Goal: Transaction & Acquisition: Purchase product/service

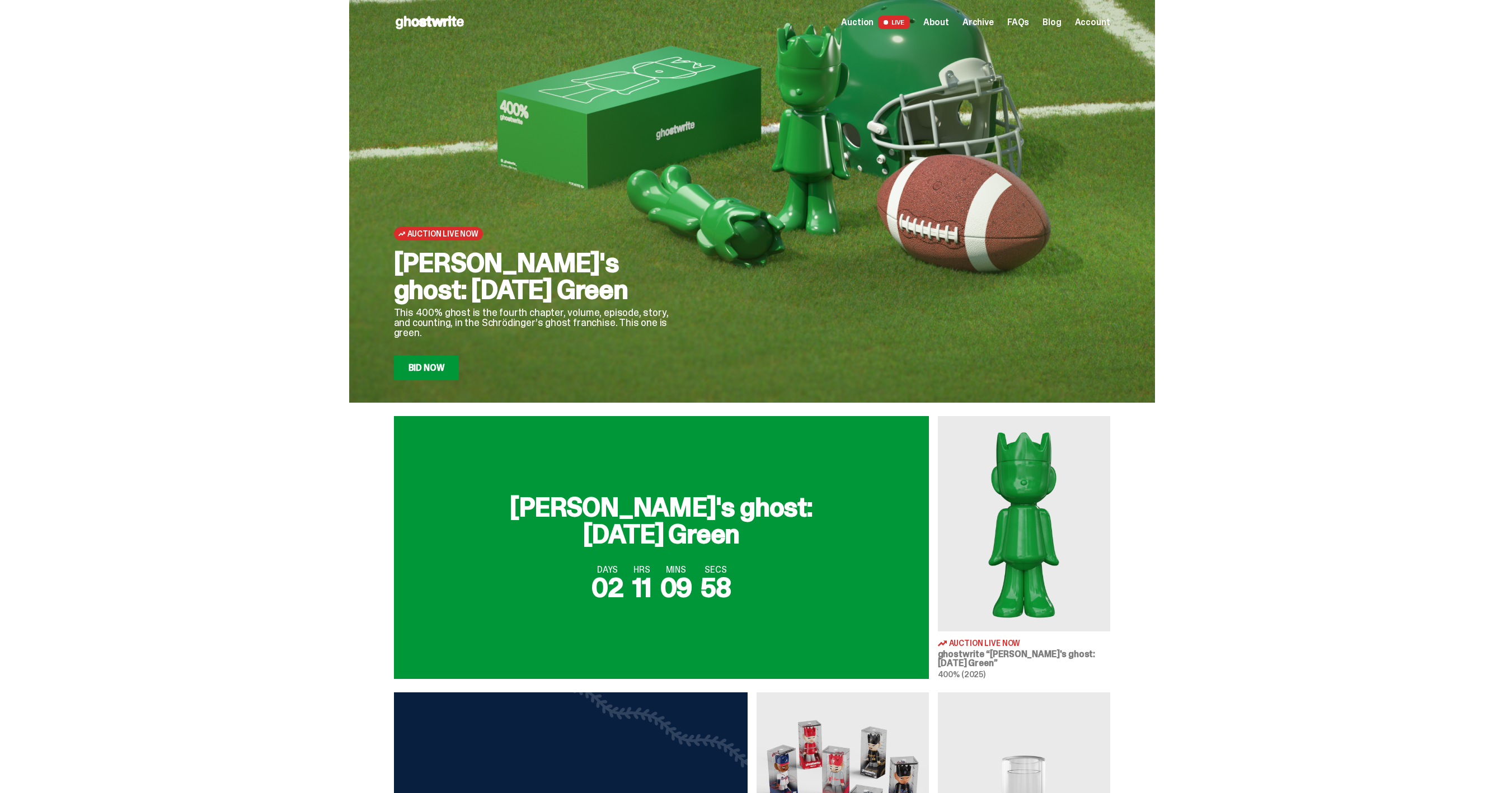
click at [430, 378] on link "Bid Now" at bounding box center [426, 368] width 65 height 24
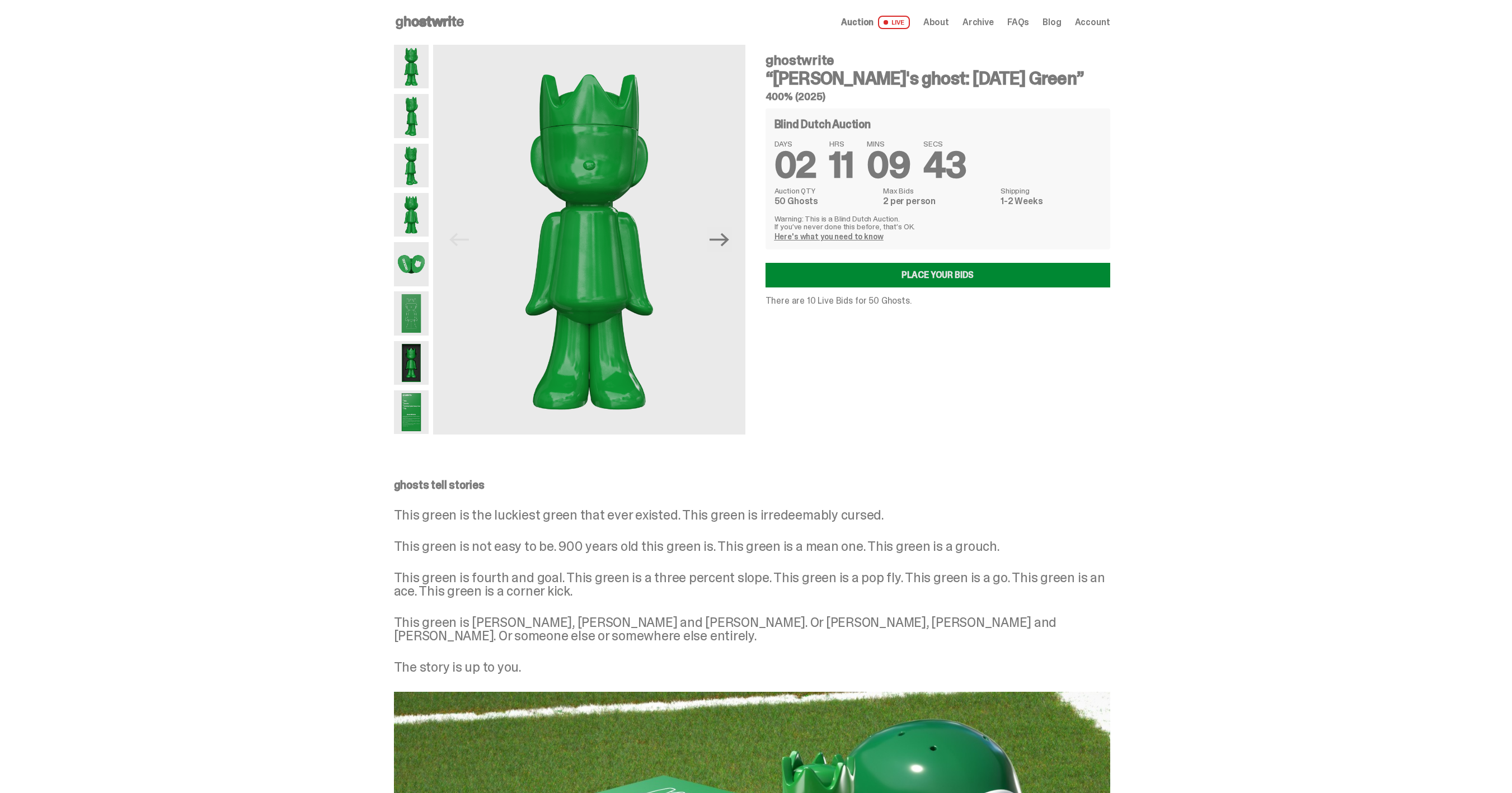
click at [936, 278] on link "Place your Bids" at bounding box center [938, 275] width 345 height 24
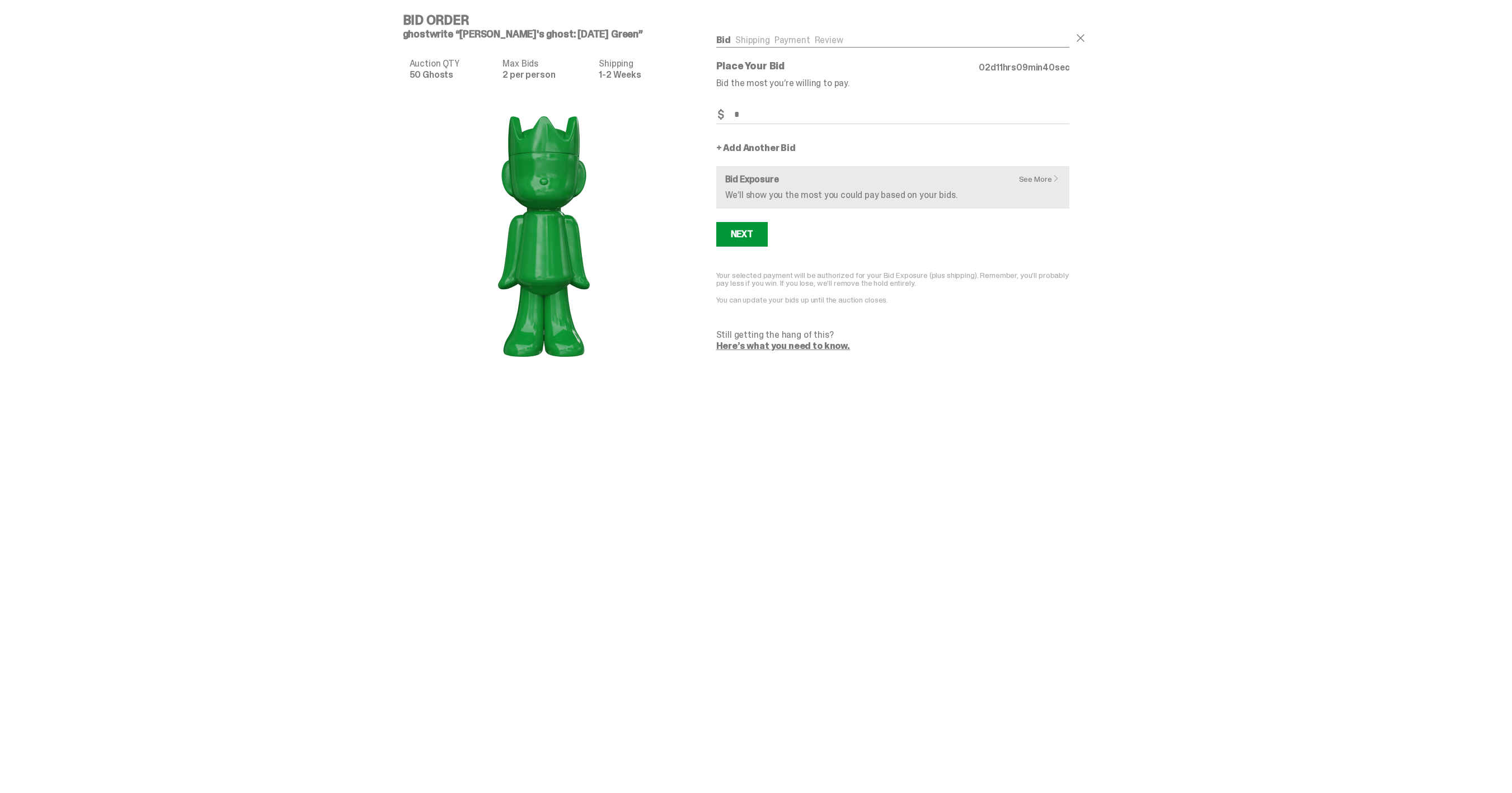
type input "**"
click button "Next" at bounding box center [742, 243] width 51 height 24
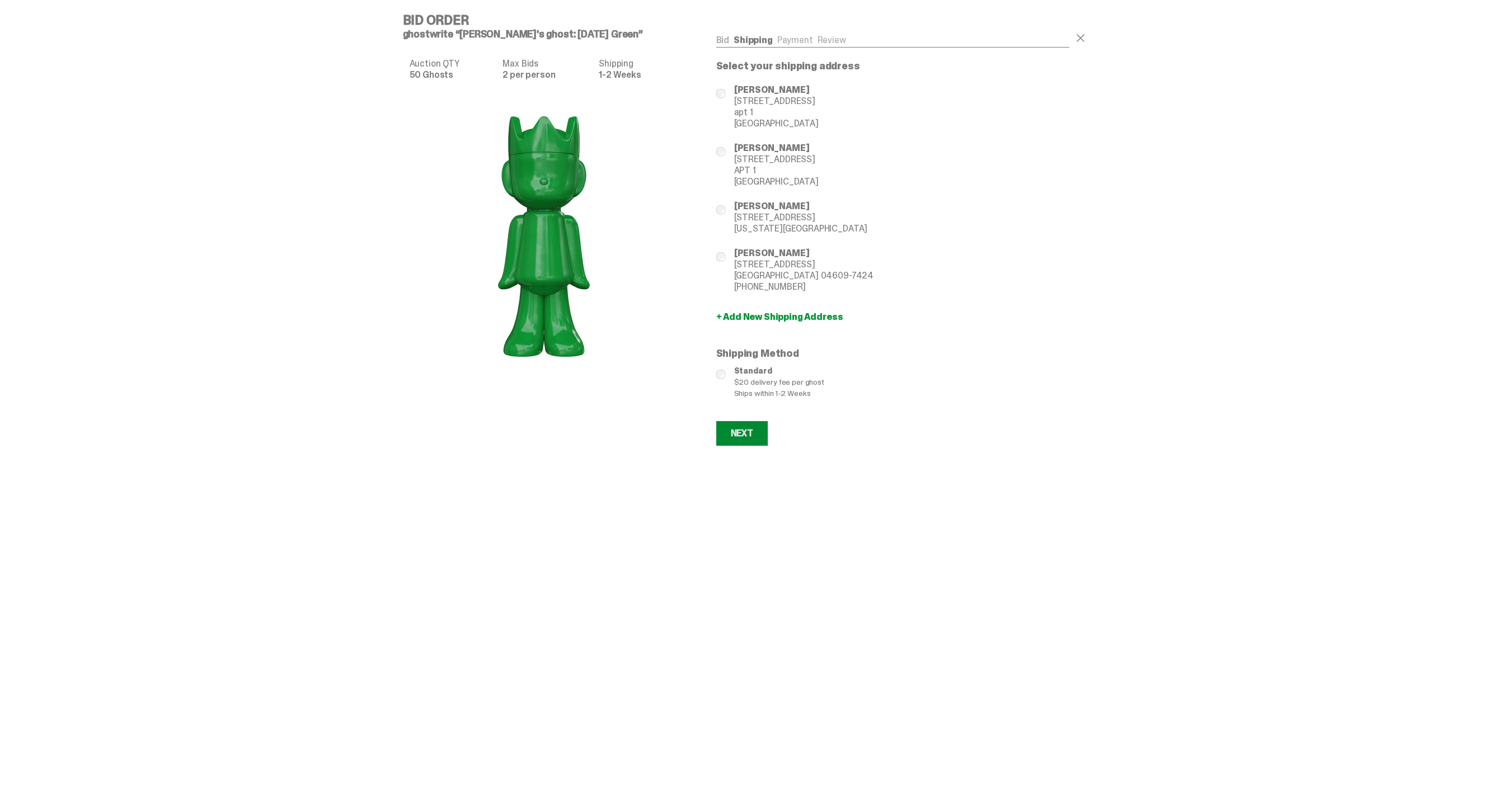
click at [737, 437] on div "Next" at bounding box center [742, 434] width 23 height 9
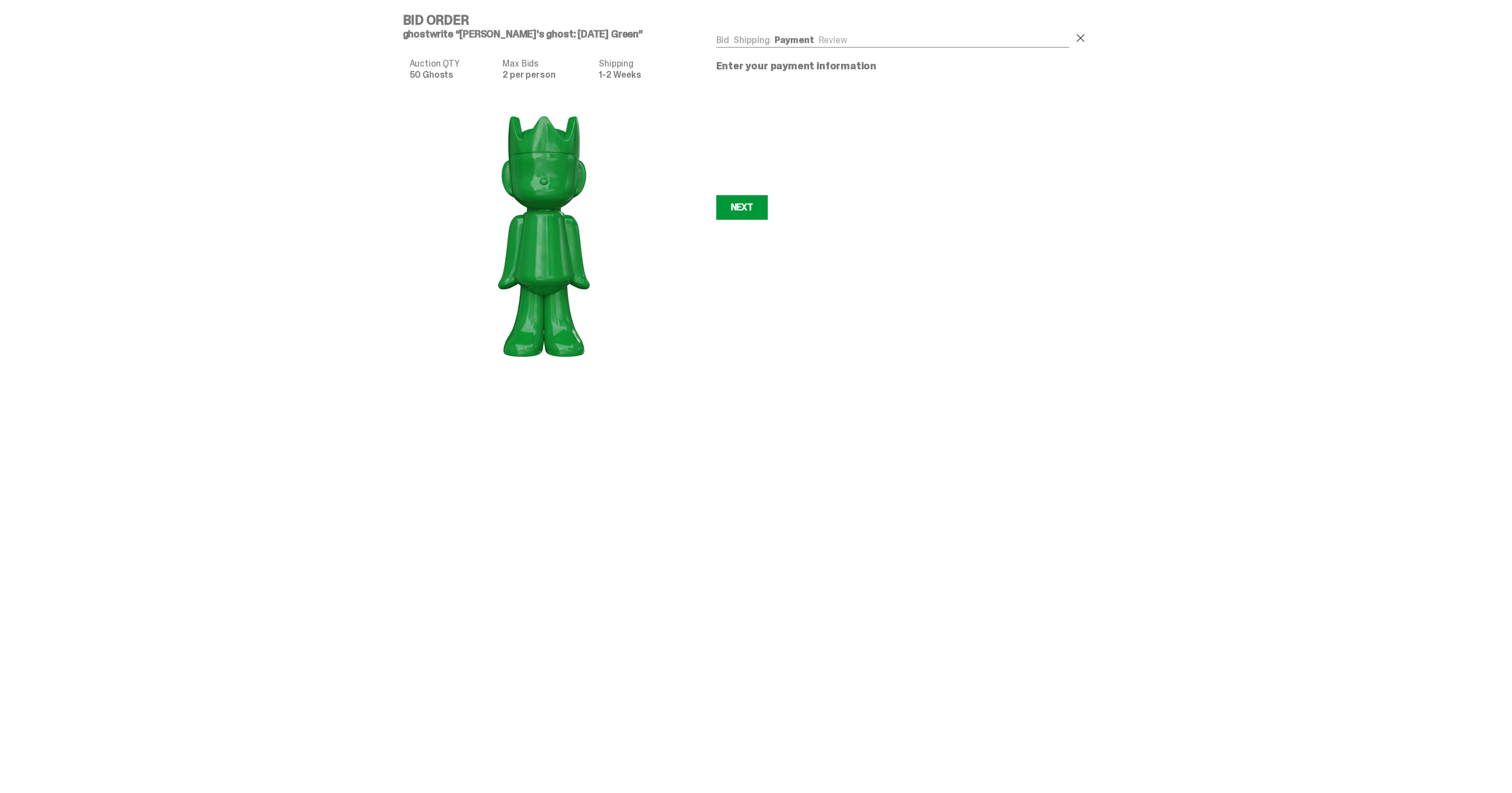
click at [1084, 40] on span at bounding box center [1080, 38] width 14 height 14
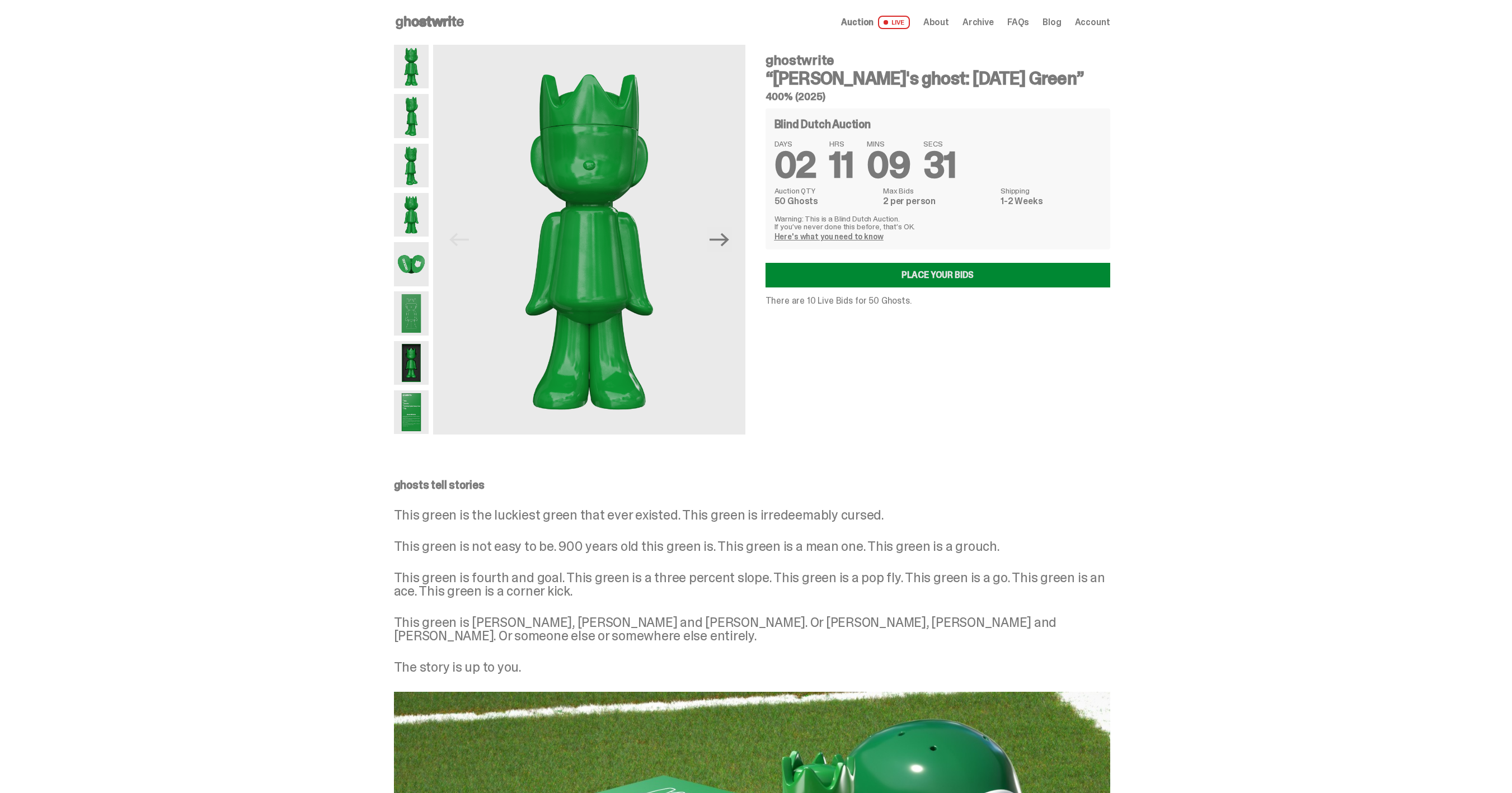
click at [882, 279] on link "Place your Bids" at bounding box center [938, 275] width 345 height 24
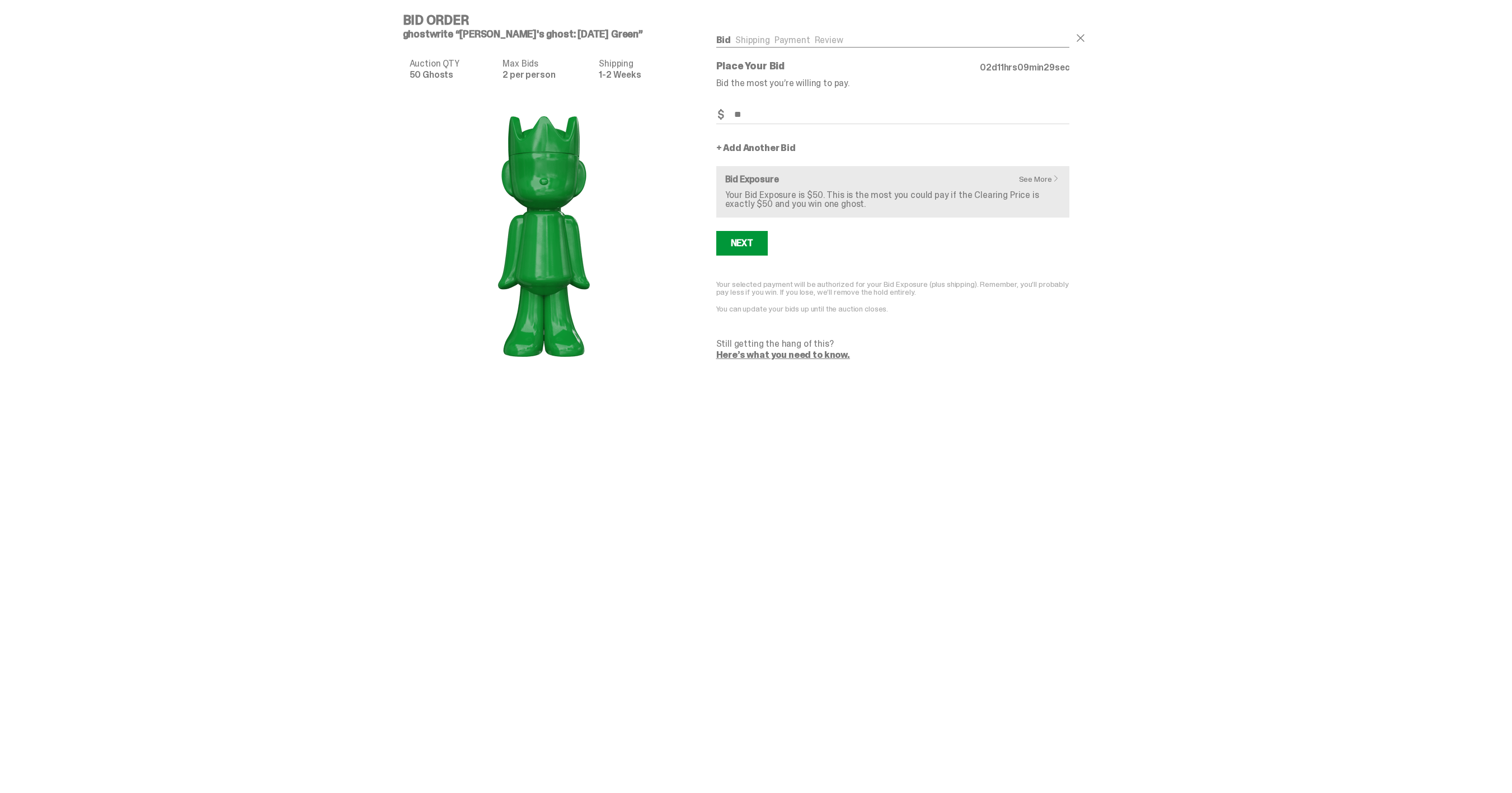
click at [770, 153] on link "+ Add Another Bid" at bounding box center [756, 148] width 79 height 9
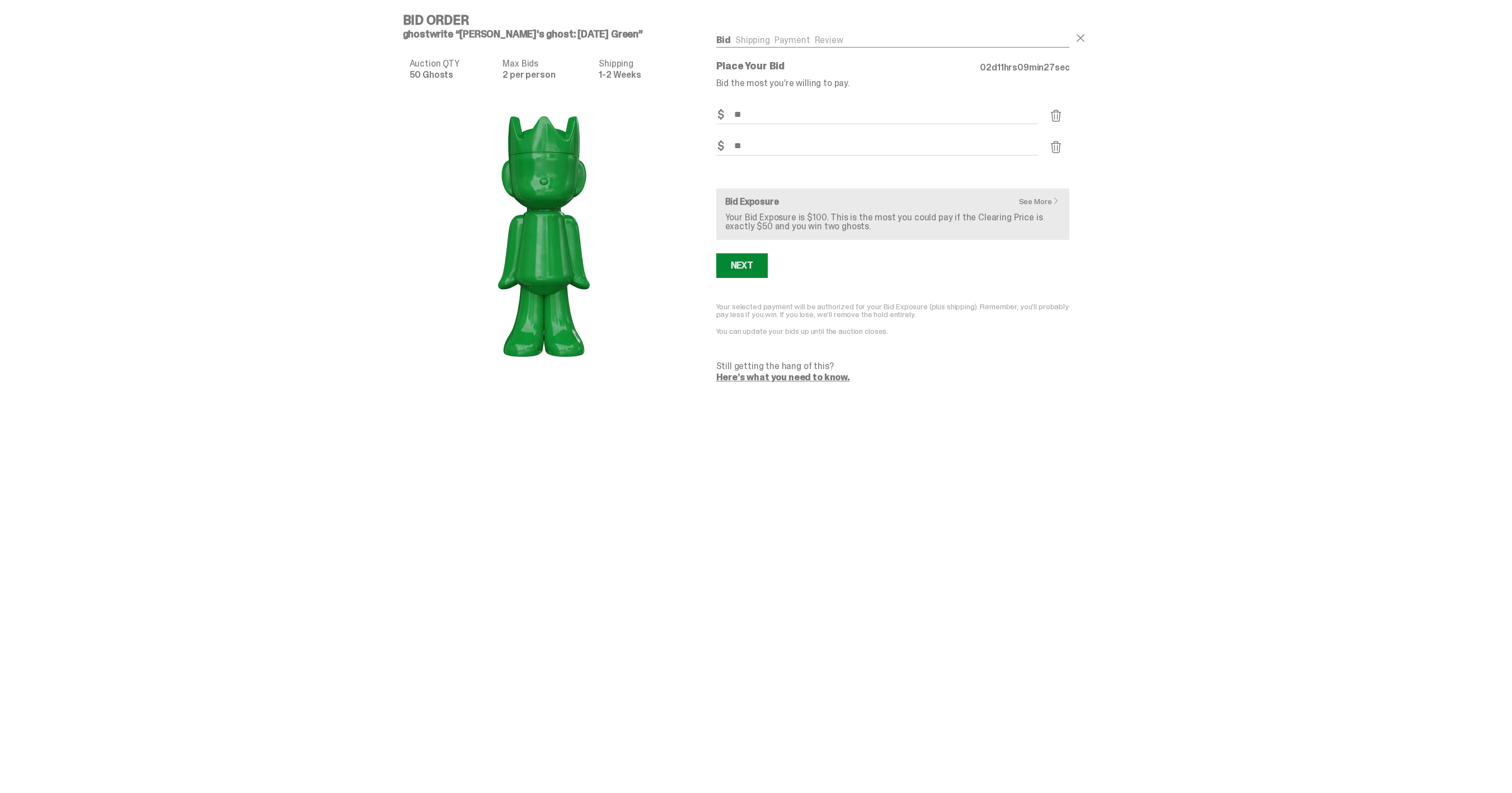
type input "**"
click at [751, 264] on div "Next" at bounding box center [742, 266] width 23 height 9
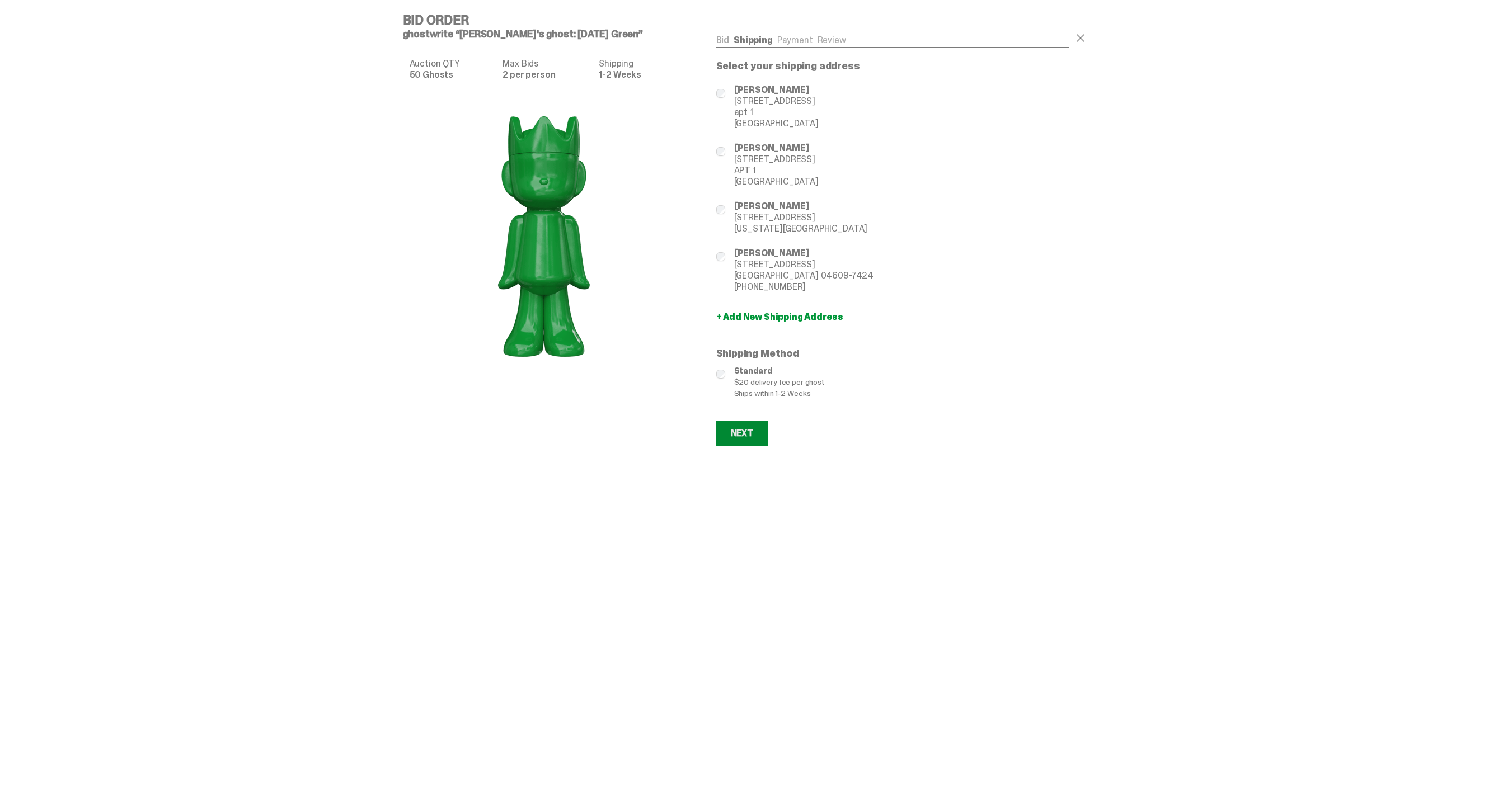
click at [737, 442] on button "Next" at bounding box center [742, 433] width 51 height 24
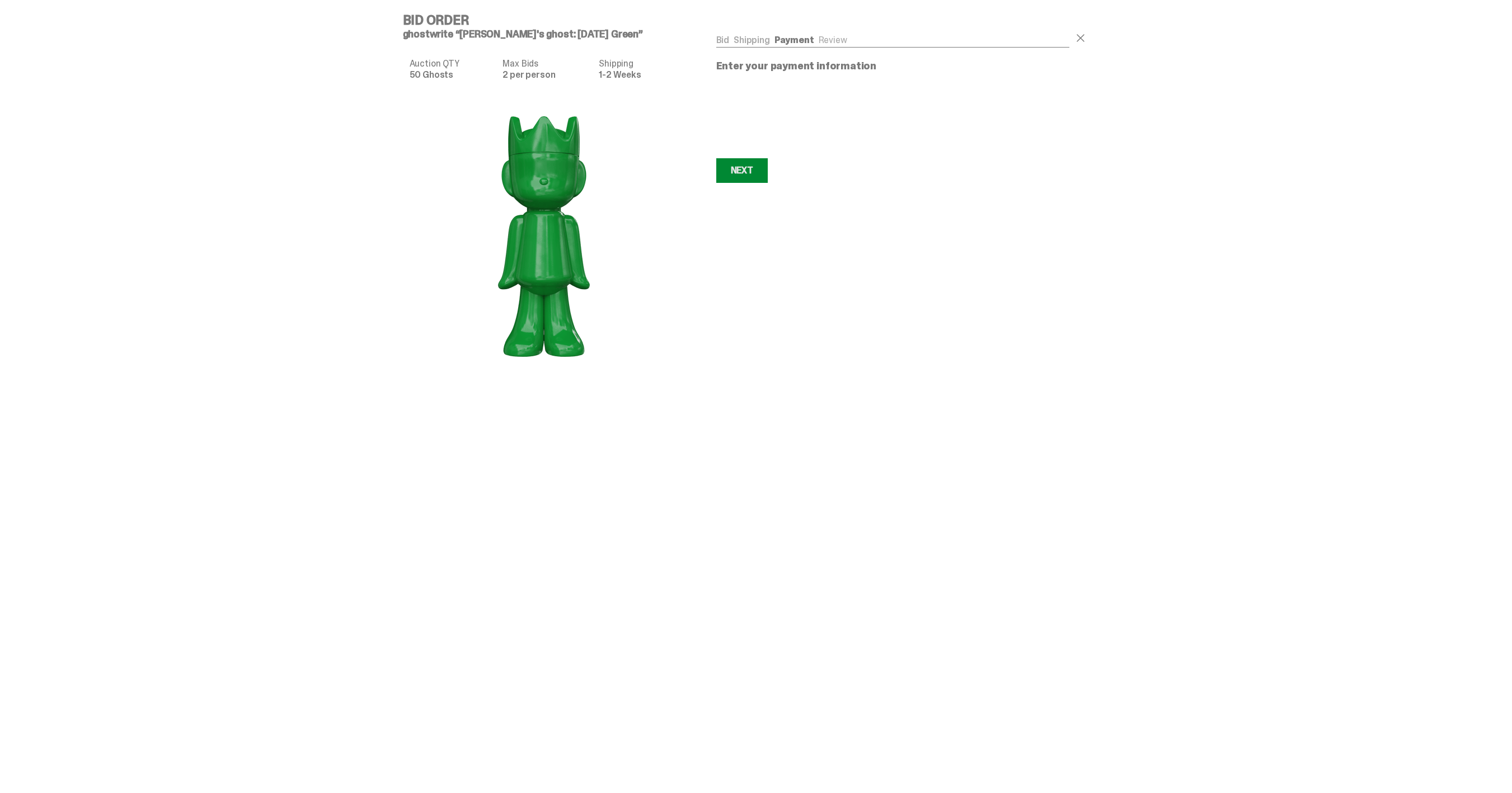
click at [760, 173] on button "Next Next" at bounding box center [742, 170] width 51 height 24
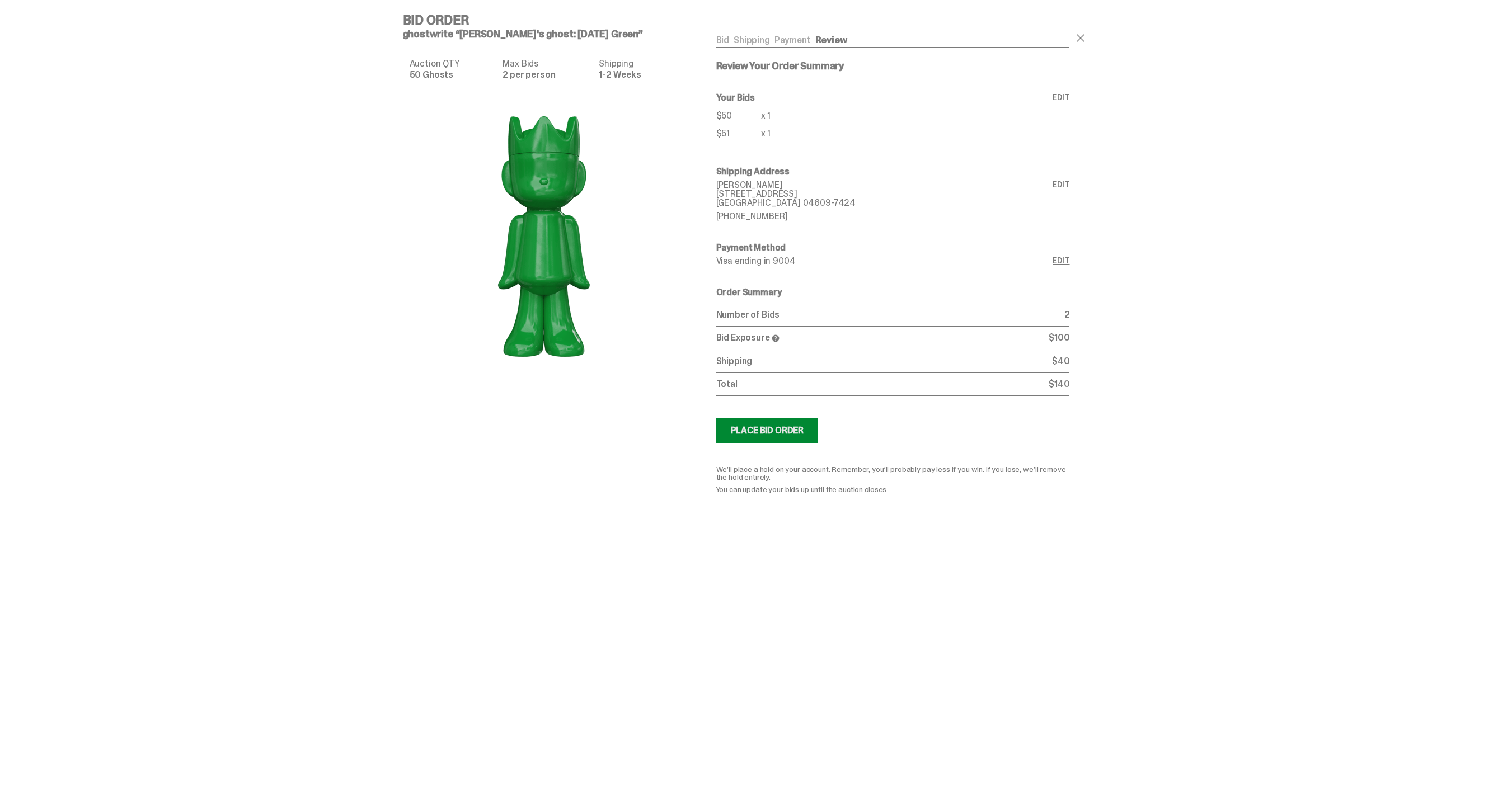
click at [777, 436] on button "Submitting Bids Place Bid Order" at bounding box center [767, 430] width 102 height 24
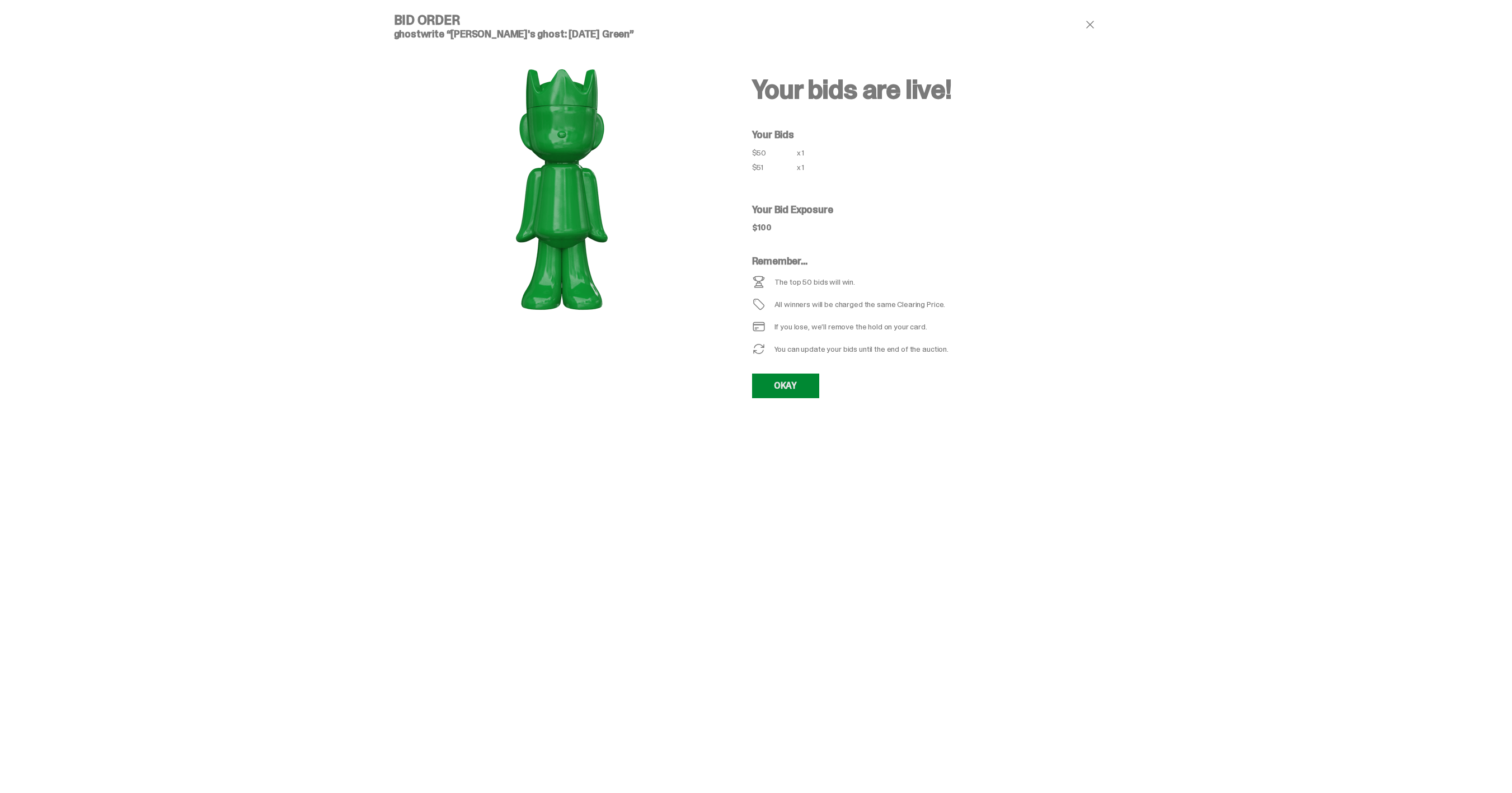
click at [794, 378] on link "OKAY" at bounding box center [786, 386] width 67 height 24
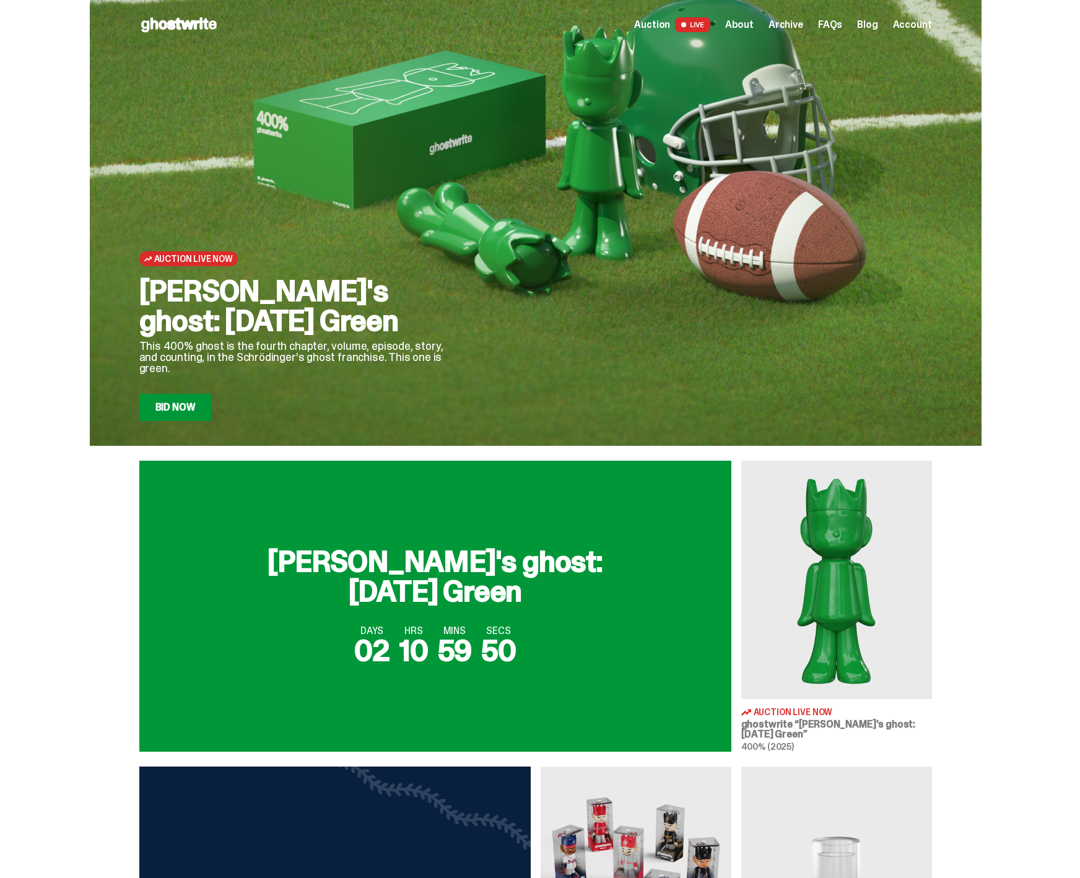
click at [182, 412] on link "Bid Now" at bounding box center [175, 407] width 72 height 27
